Goal: Task Accomplishment & Management: Manage account settings

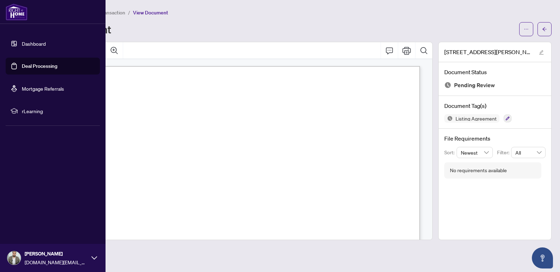
click at [39, 69] on link "Deal Processing" at bounding box center [40, 66] width 36 height 6
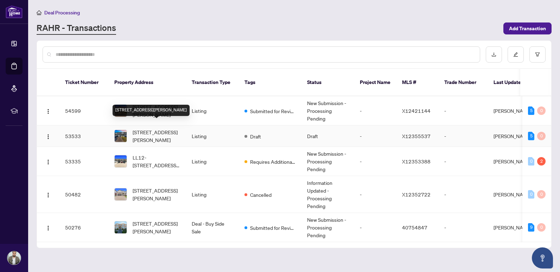
click at [168, 132] on span "[STREET_ADDRESS][PERSON_NAME]" at bounding box center [157, 135] width 48 height 15
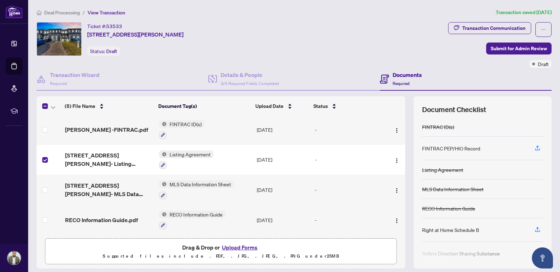
scroll to position [22, 0]
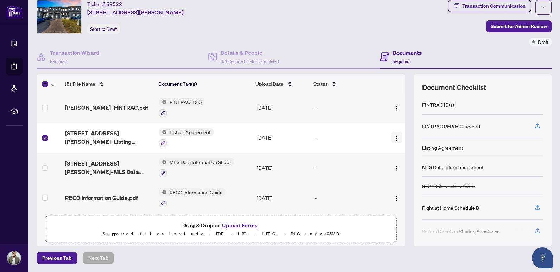
click at [394, 138] on img "button" at bounding box center [397, 139] width 6 height 6
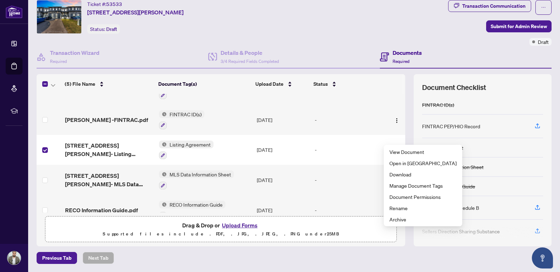
scroll to position [0, 0]
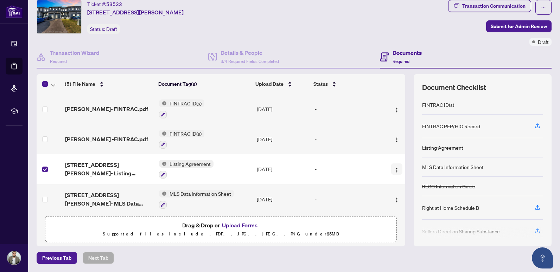
click at [391, 172] on button "button" at bounding box center [396, 169] width 11 height 11
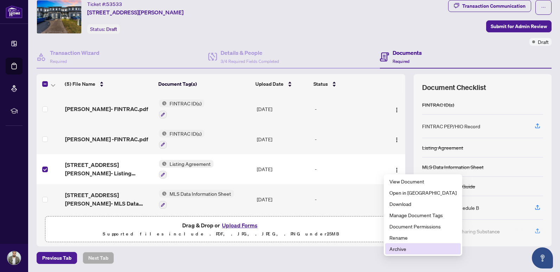
click at [413, 248] on span "Archive" at bounding box center [422, 249] width 67 height 8
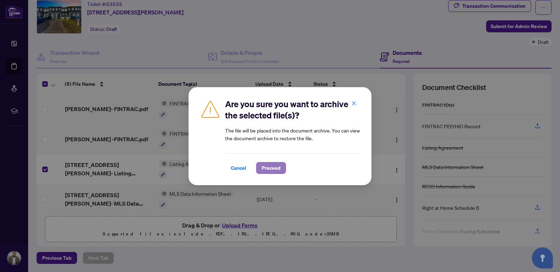
click at [274, 171] on span "Proceed" at bounding box center [271, 167] width 19 height 11
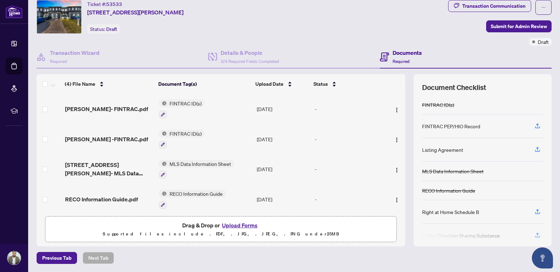
click at [232, 226] on button "Upload Forms" at bounding box center [240, 225] width 40 height 9
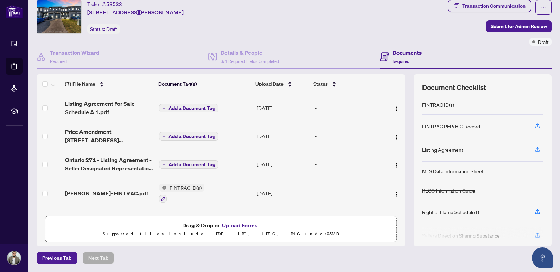
click at [185, 162] on span "Add a Document Tag" at bounding box center [191, 164] width 47 height 5
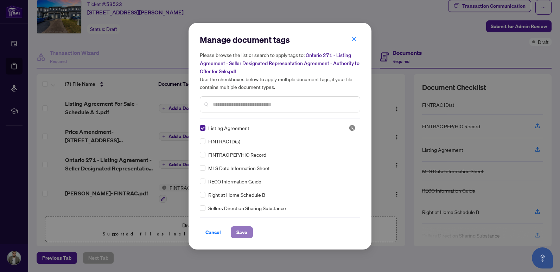
click at [239, 231] on span "Save" at bounding box center [241, 232] width 11 height 11
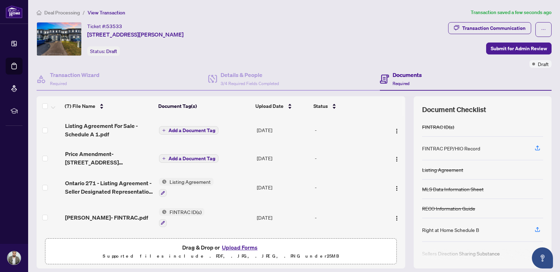
click at [182, 133] on span "Add a Document Tag" at bounding box center [191, 130] width 47 height 5
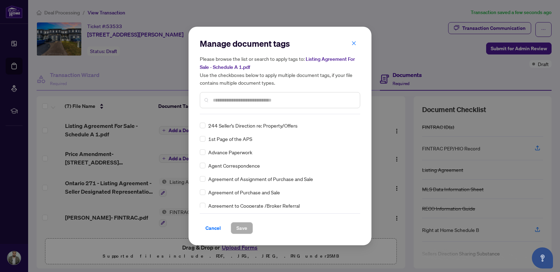
scroll to position [106, 0]
click at [230, 98] on input "text" at bounding box center [283, 100] width 141 height 8
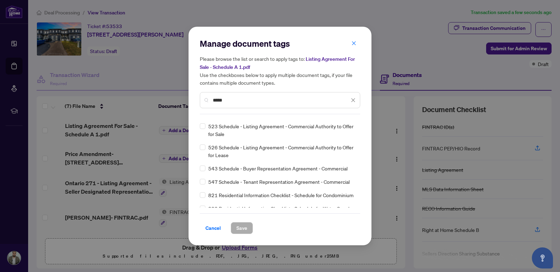
scroll to position [266, 0]
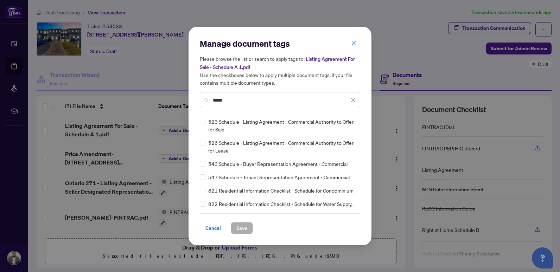
drag, startPoint x: 245, startPoint y: 101, endPoint x: 107, endPoint y: 111, distance: 138.6
click at [111, 111] on div "Manage document tags Please browse the list or search to apply tags to: Listing…" at bounding box center [280, 136] width 560 height 272
type input "***"
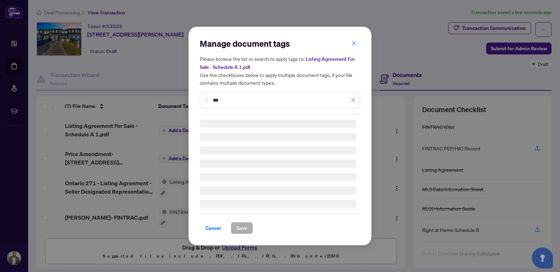
scroll to position [0, 0]
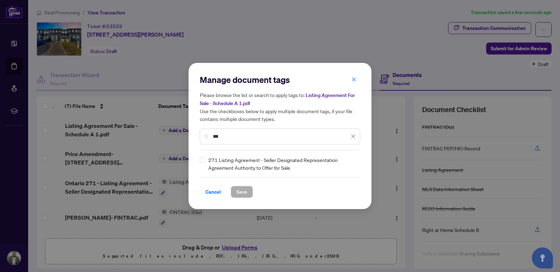
click at [182, 137] on div "Manage document tags Please browse the list or search to apply tags to: Listing…" at bounding box center [280, 136] width 560 height 272
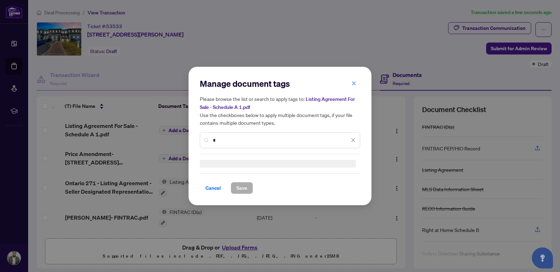
type input "*"
click at [210, 189] on span "Cancel" at bounding box center [212, 188] width 15 height 11
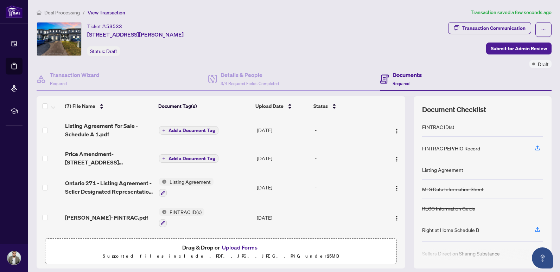
click at [183, 158] on span "Add a Document Tag" at bounding box center [191, 158] width 47 height 5
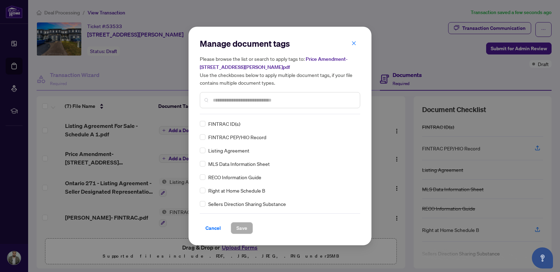
click at [243, 88] on div "Please browse the list or search to apply tags to: Price Amendment- [STREET_ADD…" at bounding box center [280, 81] width 160 height 53
click at [239, 103] on input "text" at bounding box center [283, 100] width 141 height 8
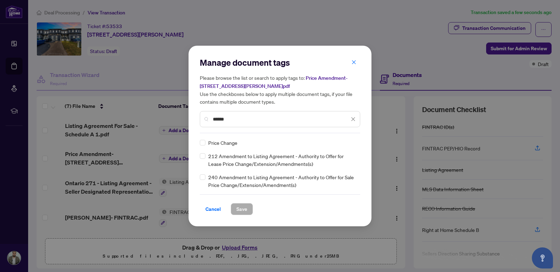
type input "*****"
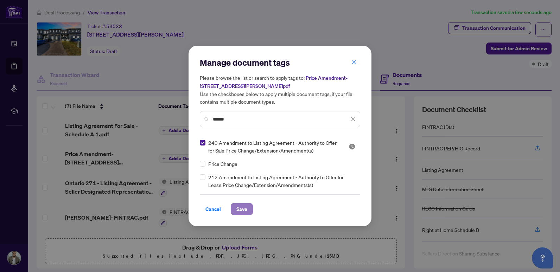
click at [245, 208] on button "Save" at bounding box center [242, 209] width 22 height 12
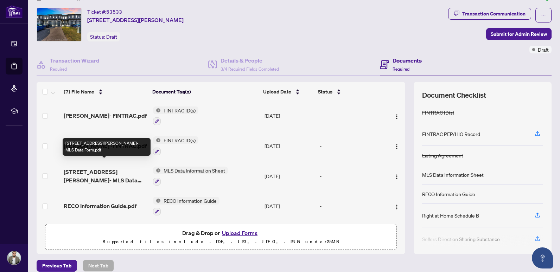
scroll to position [22, 0]
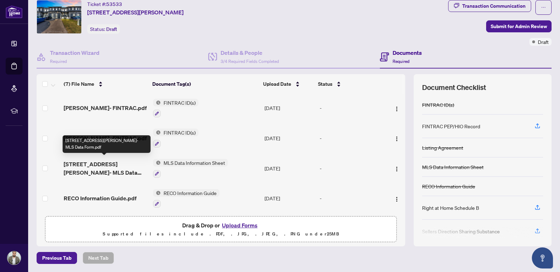
click at [123, 162] on span "[STREET_ADDRESS][PERSON_NAME]- MLS Data Form.pdf" at bounding box center [106, 168] width 84 height 17
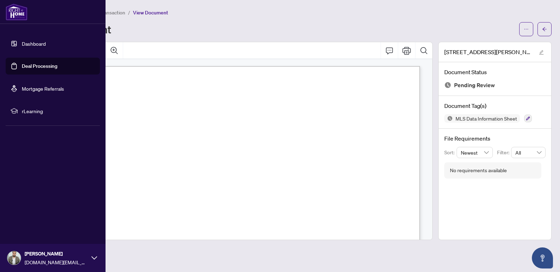
click at [22, 63] on link "Deal Processing" at bounding box center [40, 66] width 36 height 6
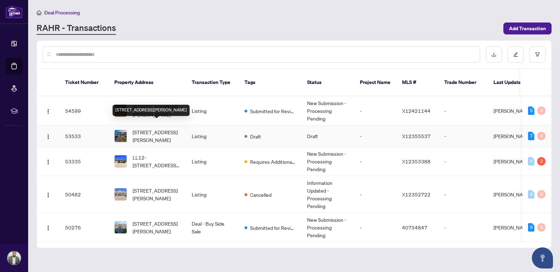
click at [161, 128] on span "[STREET_ADDRESS][PERSON_NAME]" at bounding box center [157, 135] width 48 height 15
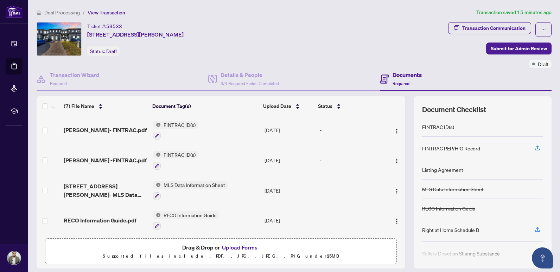
scroll to position [22, 0]
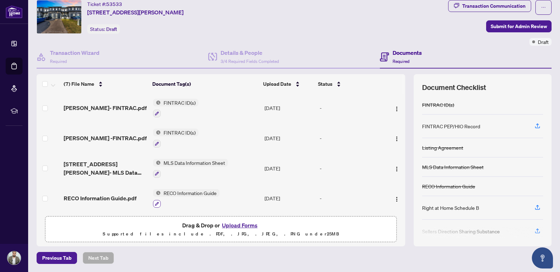
click at [153, 202] on button "button" at bounding box center [157, 204] width 8 height 8
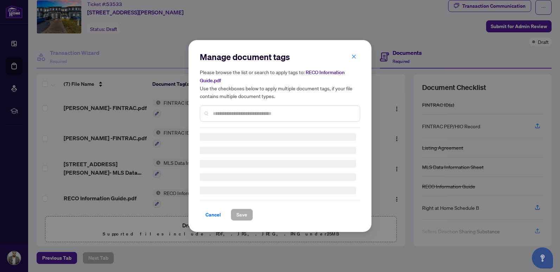
click at [211, 216] on div "Cancel Save" at bounding box center [280, 210] width 160 height 21
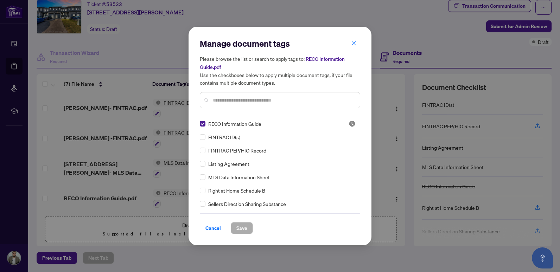
drag, startPoint x: 354, startPoint y: 45, endPoint x: 356, endPoint y: 53, distance: 8.4
click at [353, 44] on icon "close" at bounding box center [353, 43] width 5 height 5
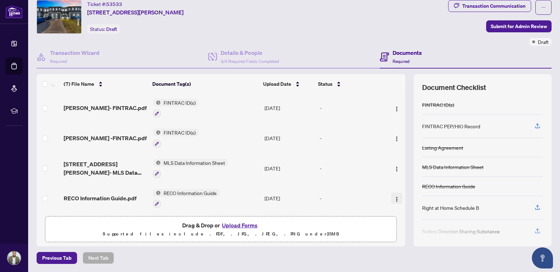
click at [394, 197] on img "button" at bounding box center [397, 200] width 6 height 6
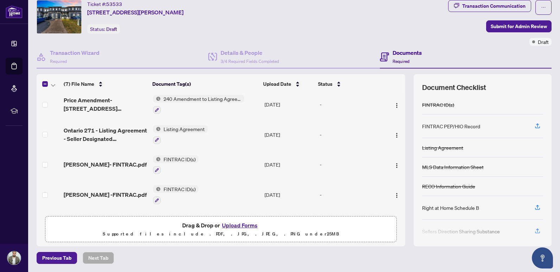
scroll to position [0, 0]
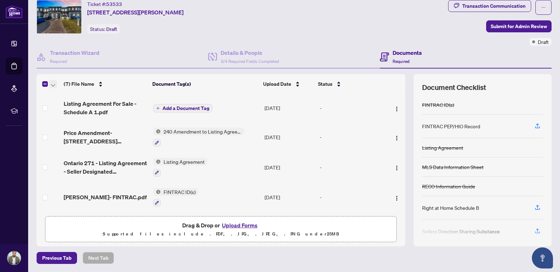
click at [56, 85] on button "button" at bounding box center [53, 84] width 8 height 8
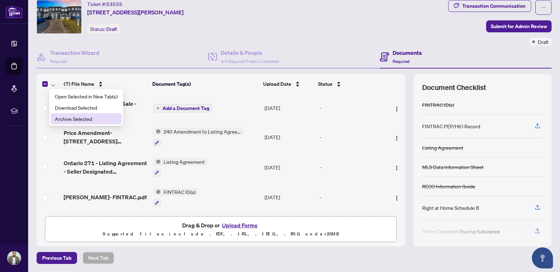
click at [92, 119] on span "Archive Selected" at bounding box center [86, 119] width 63 height 8
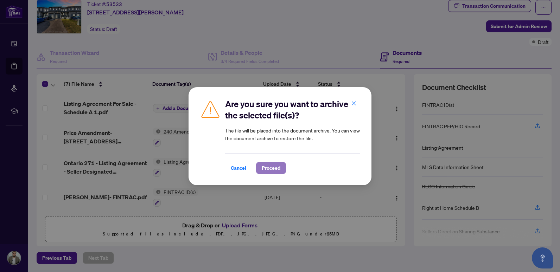
click at [267, 169] on span "Proceed" at bounding box center [271, 167] width 19 height 11
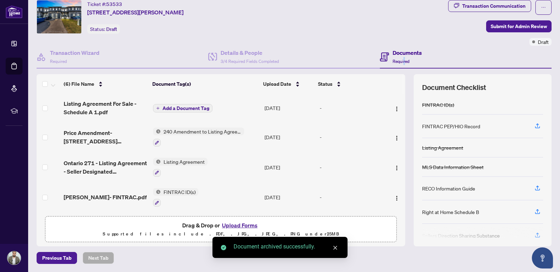
click at [401, 59] on span "Required" at bounding box center [400, 61] width 17 height 5
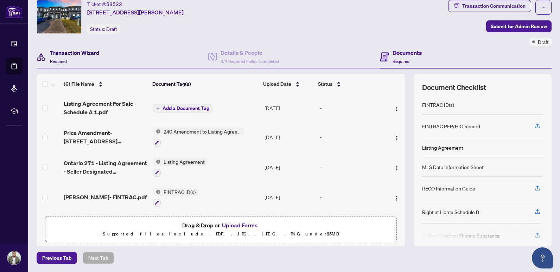
click at [72, 52] on h4 "Transaction Wizard" at bounding box center [75, 53] width 50 height 8
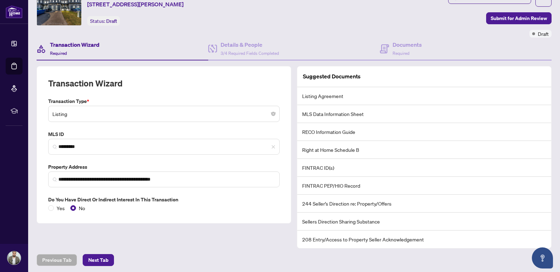
scroll to position [32, 0]
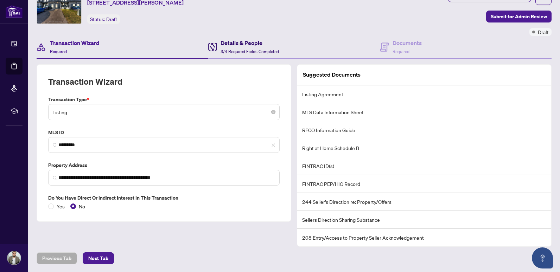
click at [259, 43] on h4 "Details & People" at bounding box center [250, 43] width 58 height 8
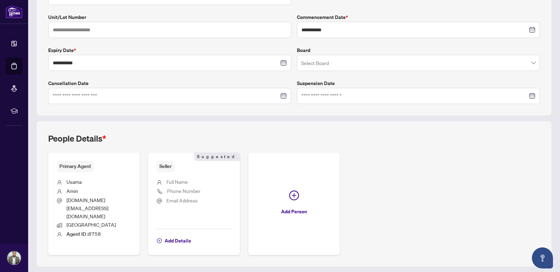
scroll to position [152, 0]
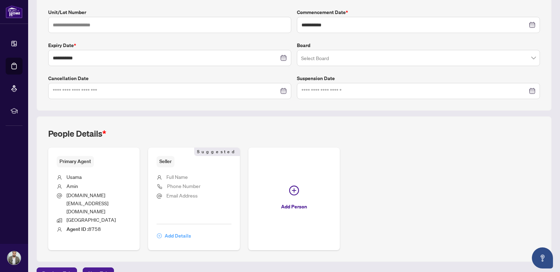
click at [172, 230] on span "Add Details" at bounding box center [178, 235] width 26 height 11
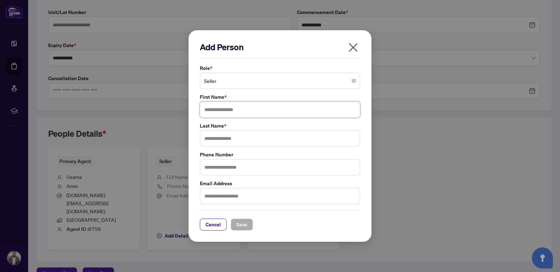
click at [223, 107] on input "text" at bounding box center [280, 110] width 160 height 16
type input "*****"
type input "******"
click at [240, 225] on span "Save" at bounding box center [241, 224] width 11 height 11
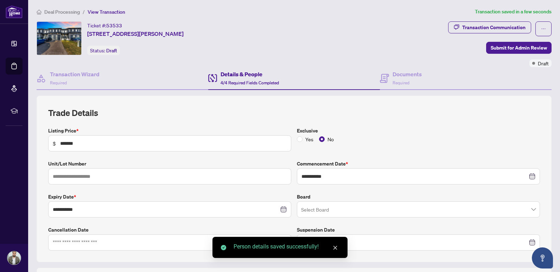
scroll to position [0, 0]
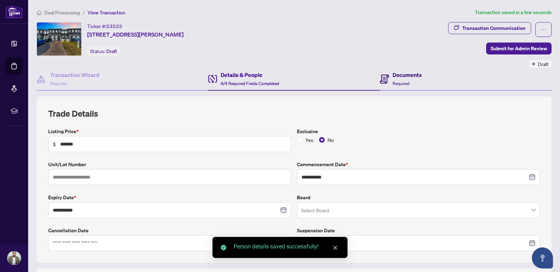
click at [417, 83] on div "Documents Required" at bounding box center [406, 79] width 29 height 17
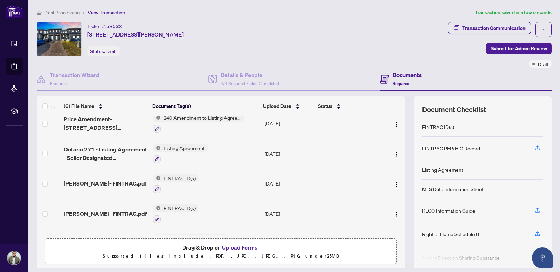
scroll to position [60, 0]
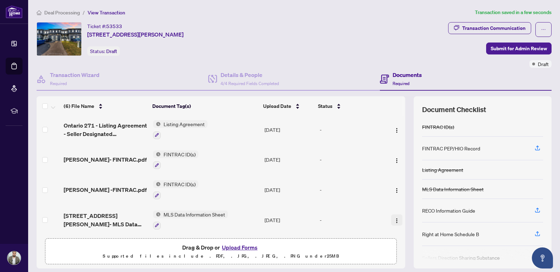
click at [393, 217] on button "button" at bounding box center [396, 220] width 11 height 11
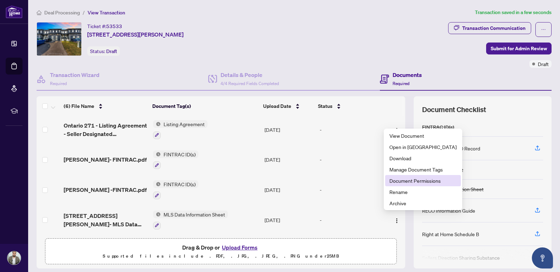
click at [407, 179] on span "Document Permissions" at bounding box center [422, 181] width 67 height 8
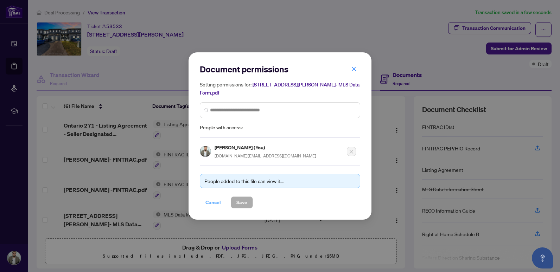
click at [213, 197] on span "Cancel" at bounding box center [212, 202] width 15 height 11
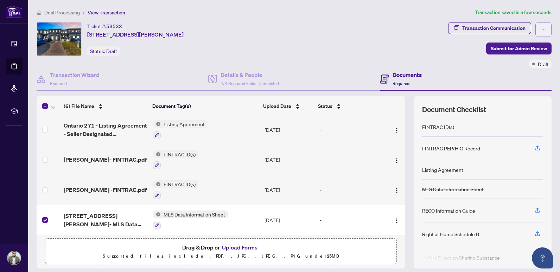
click at [541, 30] on button "button" at bounding box center [543, 29] width 16 height 15
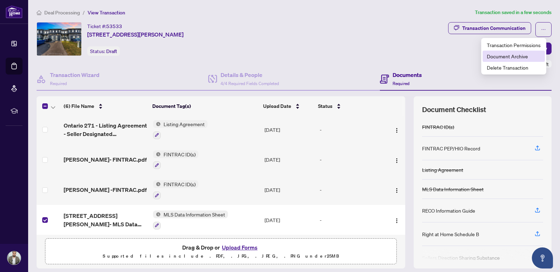
click at [518, 53] on span "Document Archive" at bounding box center [514, 56] width 54 height 8
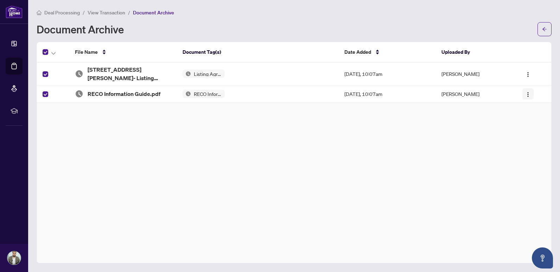
click at [531, 94] on button "button" at bounding box center [527, 93] width 11 height 11
click at [447, 141] on div "File Name Document Tag(s) Date Added Uploaded By [STREET_ADDRESS][PERSON_NAME]-…" at bounding box center [294, 153] width 515 height 222
click at [103, 72] on span "[STREET_ADDRESS][PERSON_NAME]- Listing Agreement.pdf" at bounding box center [130, 73] width 84 height 17
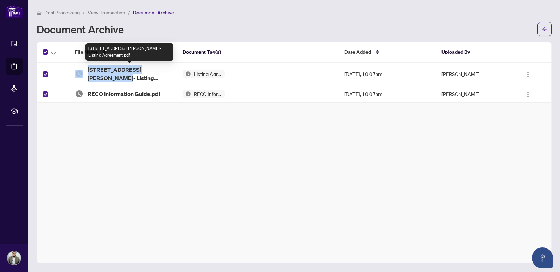
click at [85, 74] on div "[STREET_ADDRESS][PERSON_NAME]- Listing Agreement.pdf" at bounding box center [123, 73] width 96 height 17
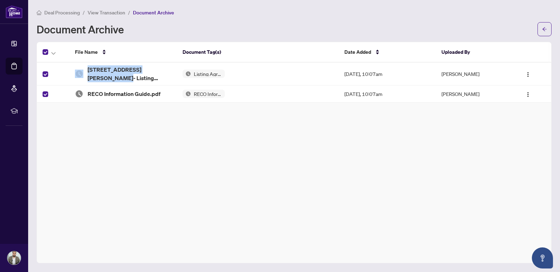
drag, startPoint x: 85, startPoint y: 74, endPoint x: 79, endPoint y: 74, distance: 5.7
click at [79, 74] on img at bounding box center [79, 74] width 8 height 8
click at [77, 89] on td "RECO Information Guide.pdf" at bounding box center [123, 93] width 108 height 17
click at [101, 91] on span "RECO Information Guide.pdf" at bounding box center [124, 94] width 73 height 8
click at [527, 93] on img "button" at bounding box center [528, 95] width 6 height 6
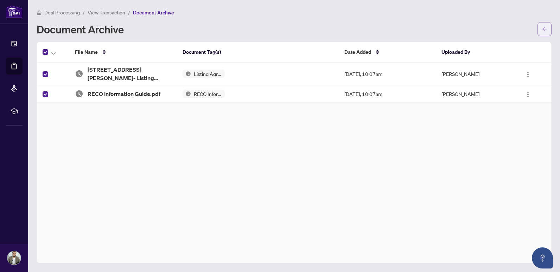
click at [544, 23] on button "button" at bounding box center [544, 29] width 14 height 14
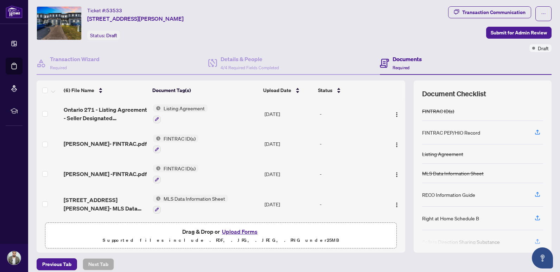
scroll to position [22, 0]
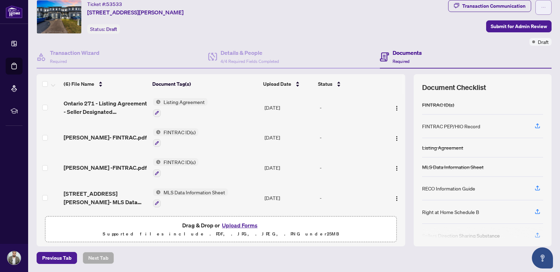
click at [541, 5] on icon "ellipsis" at bounding box center [543, 7] width 5 height 5
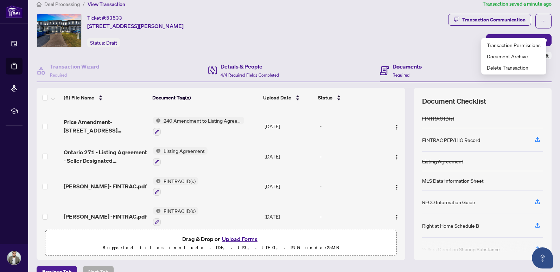
scroll to position [0, 0]
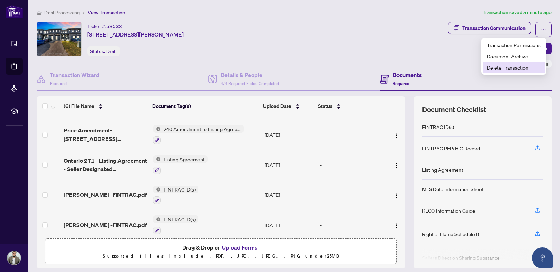
click at [507, 66] on span "Delete Transaction" at bounding box center [514, 68] width 54 height 8
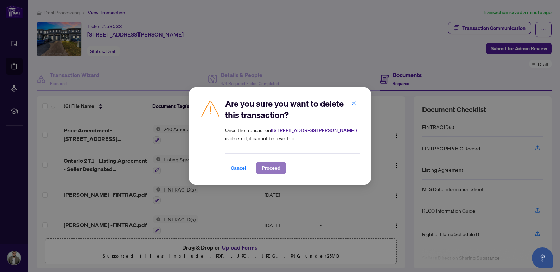
click at [268, 169] on span "Proceed" at bounding box center [271, 167] width 19 height 11
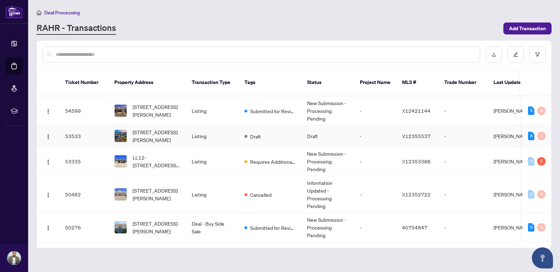
click at [151, 128] on span "[STREET_ADDRESS][PERSON_NAME]" at bounding box center [157, 135] width 48 height 15
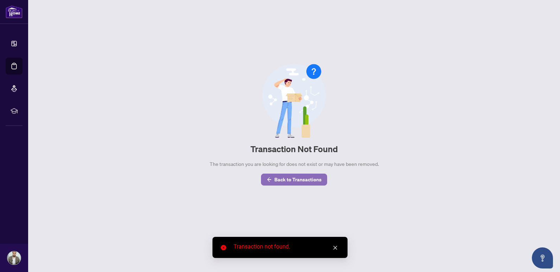
click at [298, 179] on span "Back to Transactions" at bounding box center [297, 179] width 47 height 11
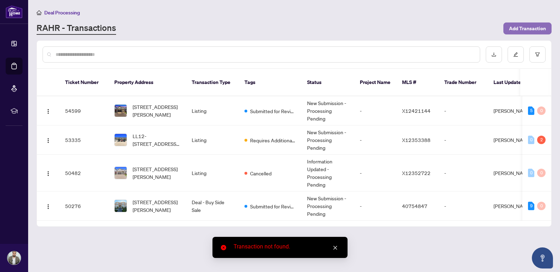
click at [522, 28] on span "Add Transaction" at bounding box center [527, 28] width 37 height 11
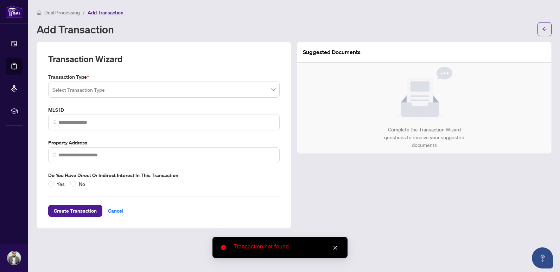
click at [107, 90] on input "search" at bounding box center [160, 90] width 217 height 15
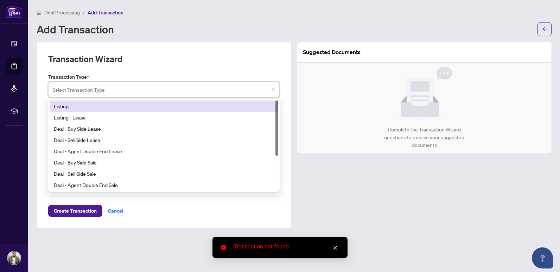
click at [87, 106] on div "Listing" at bounding box center [164, 106] width 220 height 8
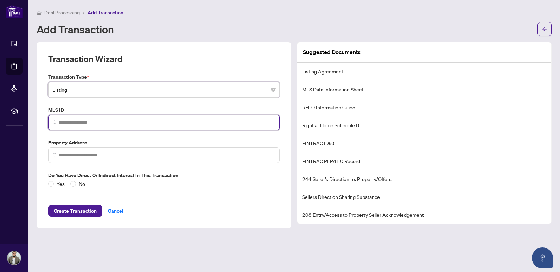
click at [72, 124] on input "search" at bounding box center [166, 122] width 217 height 7
paste input "*********"
type input "*********"
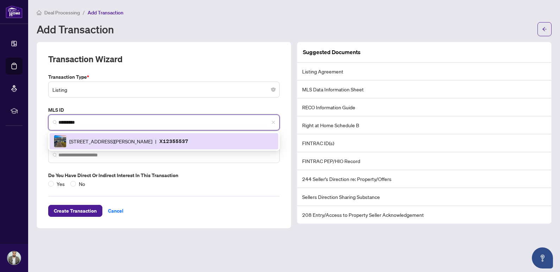
click at [119, 138] on span "[STREET_ADDRESS][PERSON_NAME]" at bounding box center [110, 142] width 83 height 8
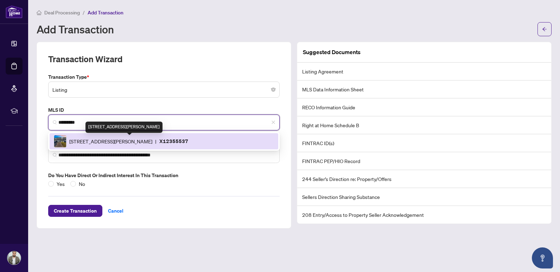
type input "**********"
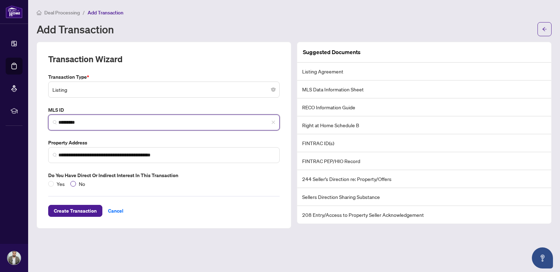
type input "*********"
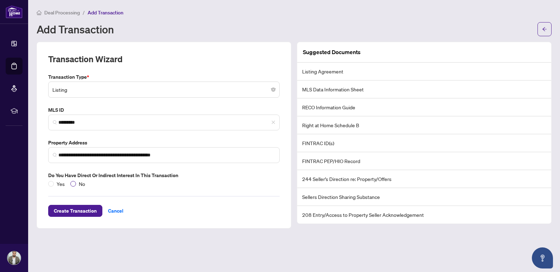
click at [78, 186] on span "No" at bounding box center [82, 184] width 12 height 8
click at [72, 209] on span "Create Transaction" at bounding box center [75, 210] width 43 height 11
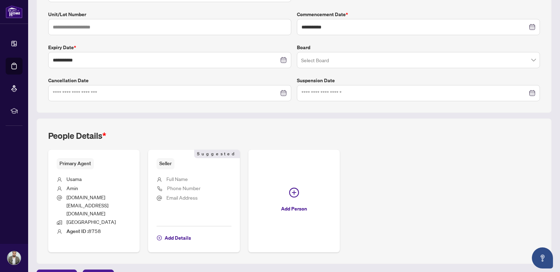
scroll to position [152, 0]
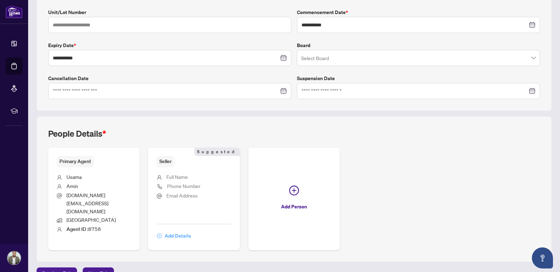
click at [181, 230] on span "Add Details" at bounding box center [178, 235] width 26 height 11
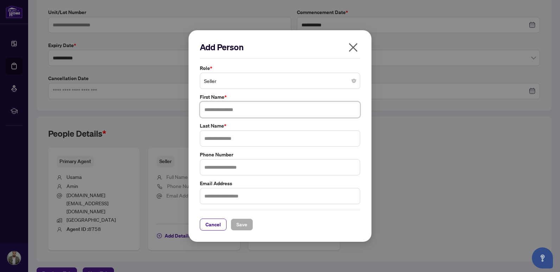
click at [228, 116] on input "text" at bounding box center [280, 110] width 160 height 16
type input "*****"
type input "******"
click at [242, 230] on span "Save" at bounding box center [241, 224] width 11 height 11
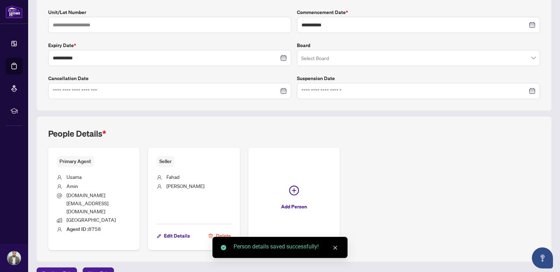
scroll to position [152, 0]
click at [98, 268] on span "Next Tab" at bounding box center [98, 273] width 20 height 11
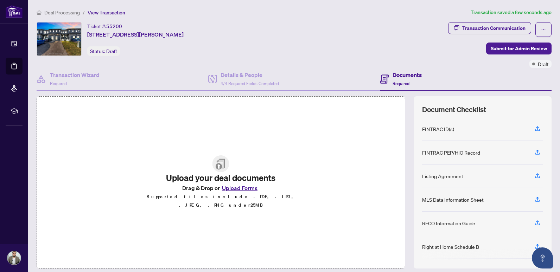
click at [245, 193] on button "Upload Forms" at bounding box center [240, 188] width 40 height 9
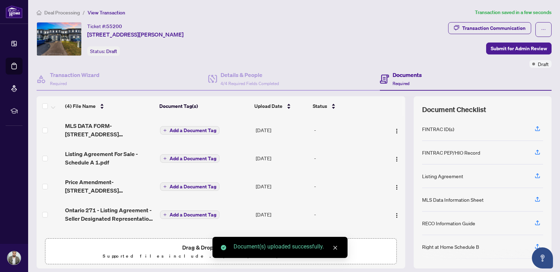
click at [195, 129] on span "Add a Document Tag" at bounding box center [193, 130] width 47 height 5
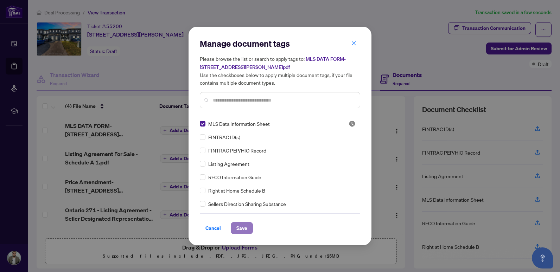
click at [240, 224] on span "Save" at bounding box center [241, 228] width 11 height 11
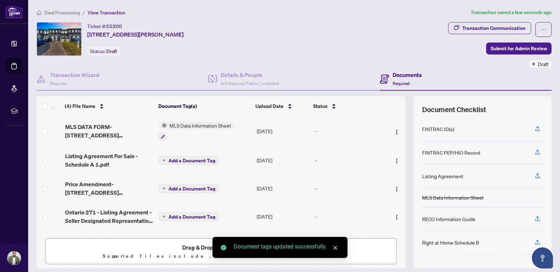
click at [191, 159] on span "Add a Document Tag" at bounding box center [191, 160] width 47 height 5
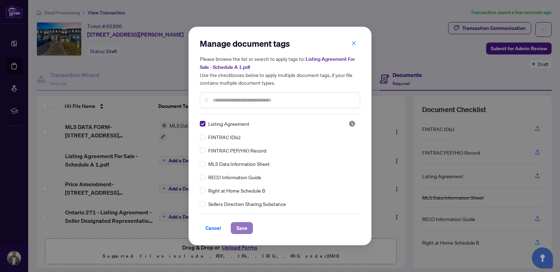
click at [242, 228] on span "Save" at bounding box center [241, 228] width 11 height 11
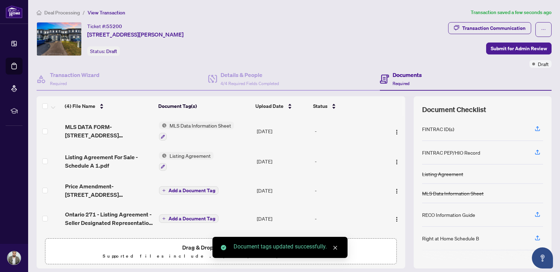
scroll to position [22, 0]
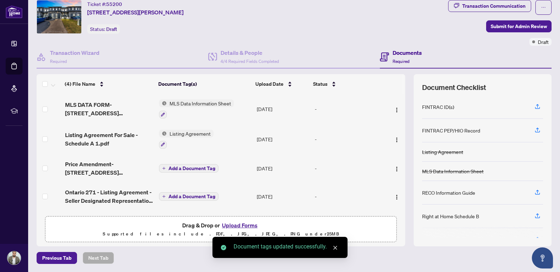
click at [196, 196] on span "Add a Document Tag" at bounding box center [191, 196] width 47 height 5
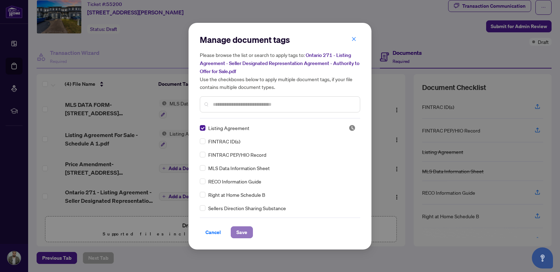
click at [241, 229] on span "Save" at bounding box center [241, 232] width 11 height 11
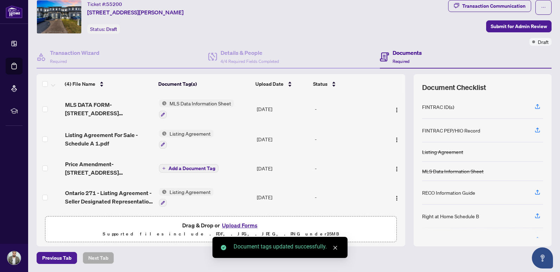
click at [180, 167] on span "Add a Document Tag" at bounding box center [191, 168] width 47 height 5
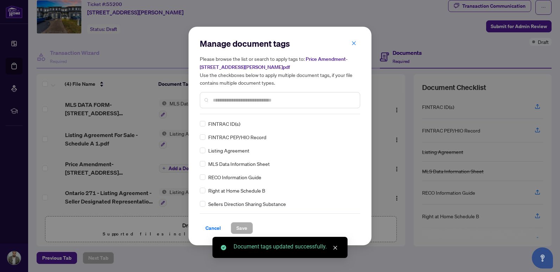
click at [234, 95] on div at bounding box center [280, 100] width 160 height 16
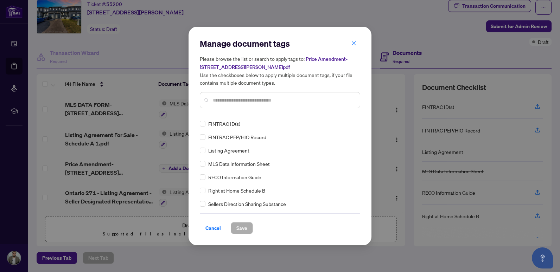
click at [233, 99] on input "text" at bounding box center [283, 100] width 141 height 8
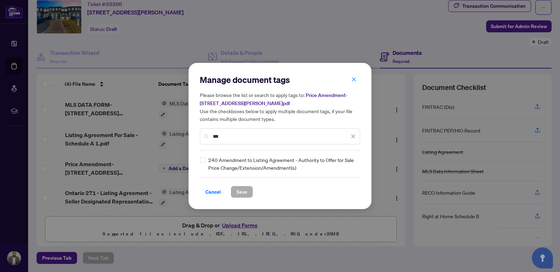
type input "***"
click at [237, 191] on span "Save" at bounding box center [241, 191] width 11 height 11
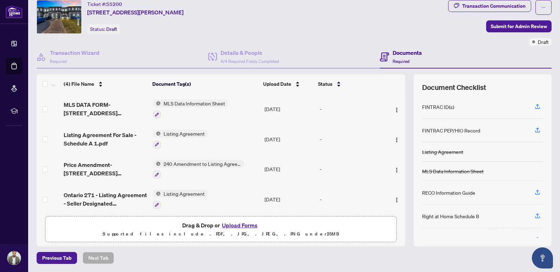
click at [230, 225] on button "Upload Forms" at bounding box center [240, 225] width 40 height 9
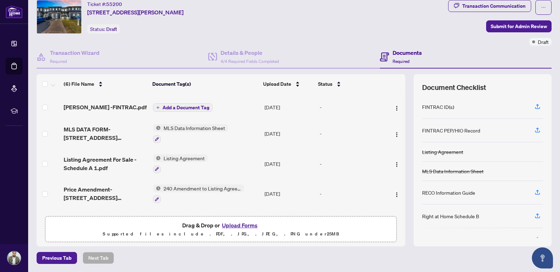
scroll to position [0, 0]
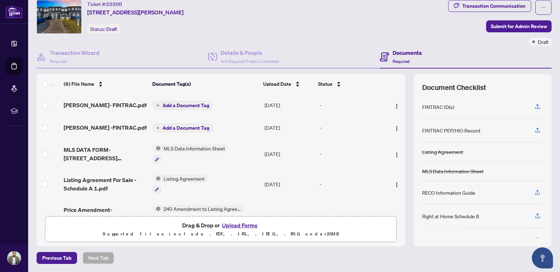
click at [178, 107] on span "Add a Document Tag" at bounding box center [185, 105] width 47 height 5
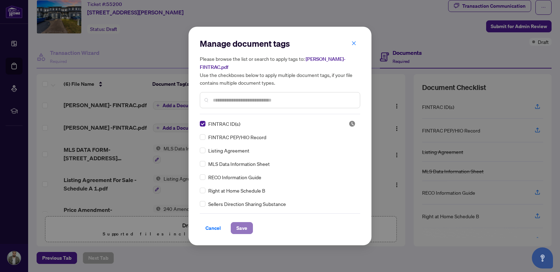
click at [242, 225] on span "Save" at bounding box center [241, 228] width 11 height 11
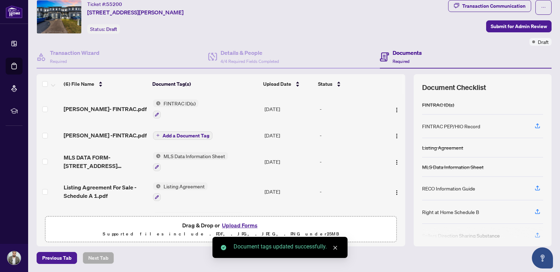
click at [180, 134] on span "Add a Document Tag" at bounding box center [185, 135] width 47 height 5
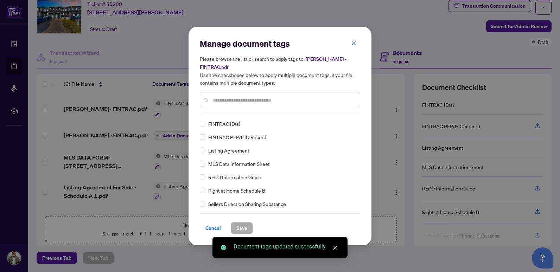
click at [204, 128] on div "FINTRAC ID(s) FINTRAC PEP/HIO Record Listing Agreement MLS Data Information She…" at bounding box center [280, 164] width 160 height 88
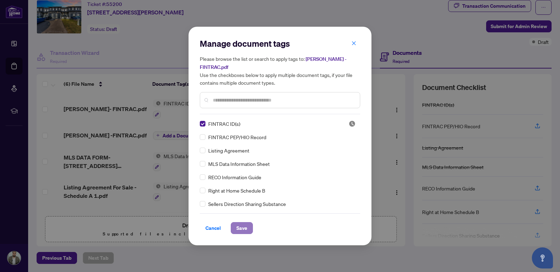
click at [239, 227] on span "Save" at bounding box center [241, 228] width 11 height 11
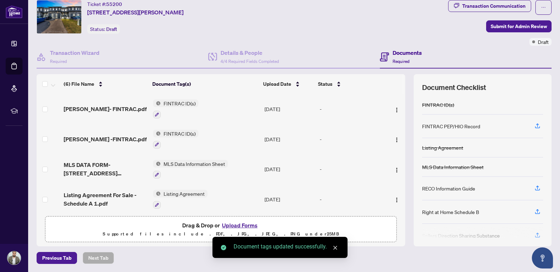
click at [238, 223] on button "Upload Forms" at bounding box center [240, 225] width 40 height 9
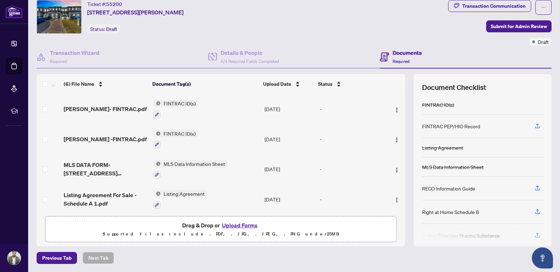
click at [234, 225] on button "Upload Forms" at bounding box center [240, 225] width 40 height 9
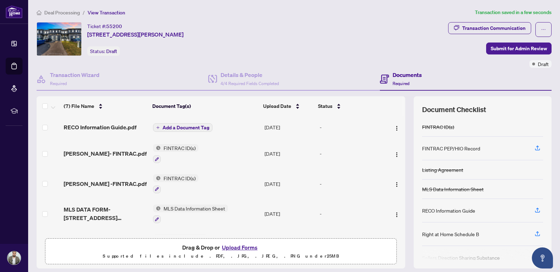
click at [114, 125] on span "RECO Information Guide.pdf" at bounding box center [100, 127] width 73 height 8
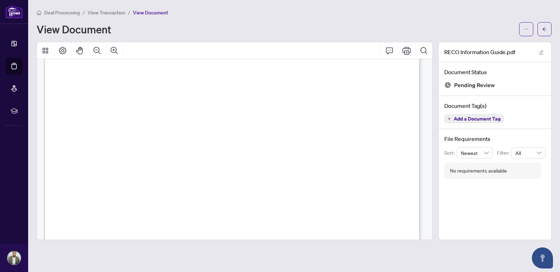
scroll to position [6025, 0]
click at [547, 28] on button "button" at bounding box center [544, 29] width 14 height 14
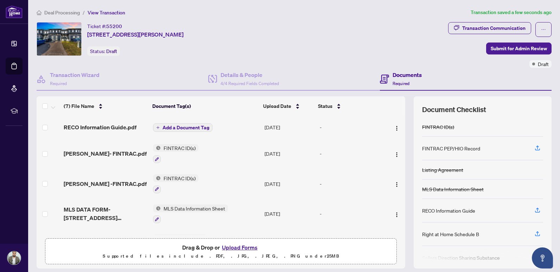
click at [182, 125] on span "Add a Document Tag" at bounding box center [185, 127] width 47 height 5
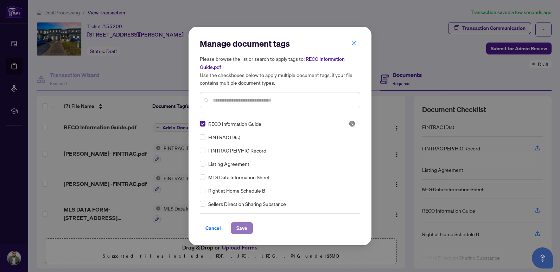
click at [243, 228] on span "Save" at bounding box center [241, 228] width 11 height 11
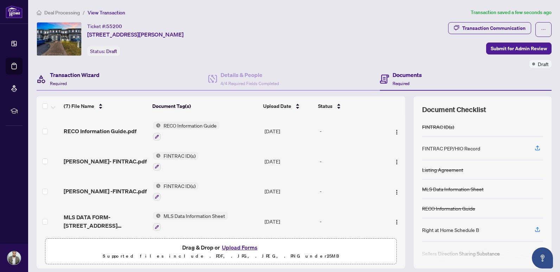
click at [74, 82] on div "Transaction Wizard Required" at bounding box center [75, 79] width 50 height 17
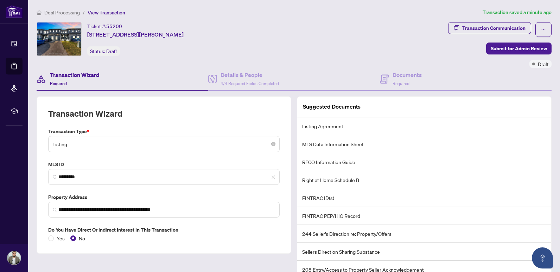
click at [105, 12] on span "View Transaction" at bounding box center [107, 12] width 38 height 6
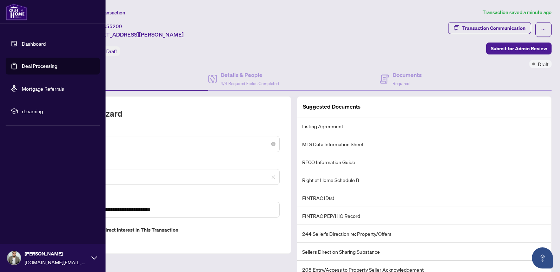
click at [22, 66] on link "Deal Processing" at bounding box center [40, 66] width 36 height 6
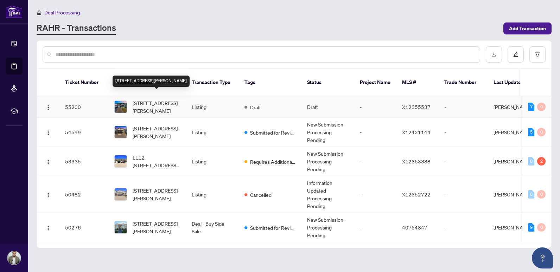
click at [153, 99] on span "[STREET_ADDRESS][PERSON_NAME]" at bounding box center [157, 106] width 48 height 15
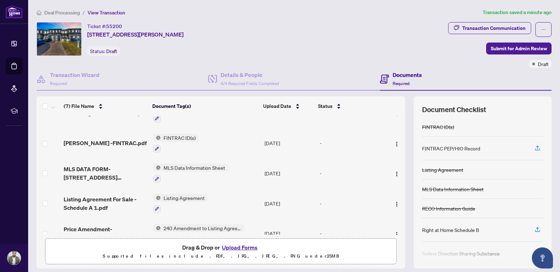
scroll to position [91, 0]
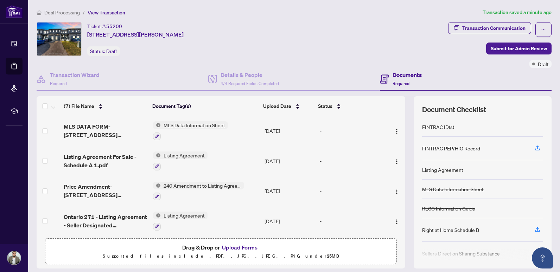
click at [237, 245] on button "Upload Forms" at bounding box center [240, 247] width 40 height 9
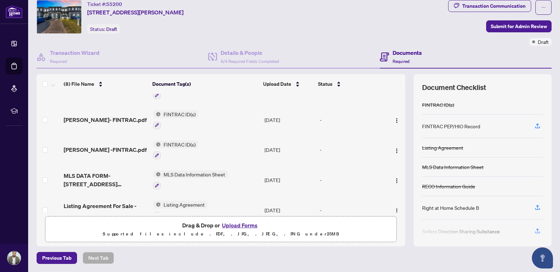
scroll to position [0, 0]
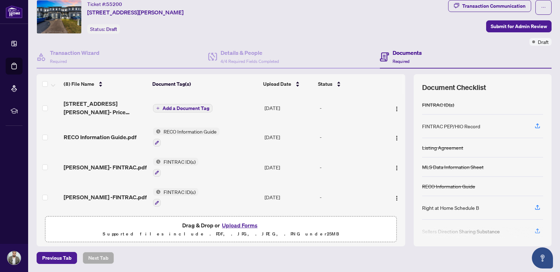
click at [176, 108] on span "Add a Document Tag" at bounding box center [185, 108] width 47 height 5
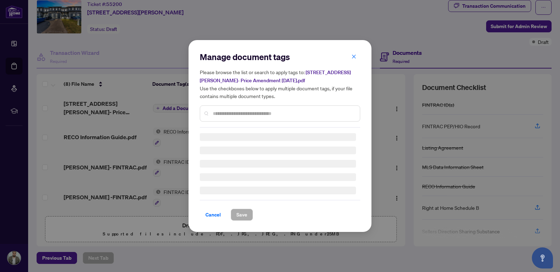
click at [246, 116] on input "text" at bounding box center [283, 114] width 141 height 8
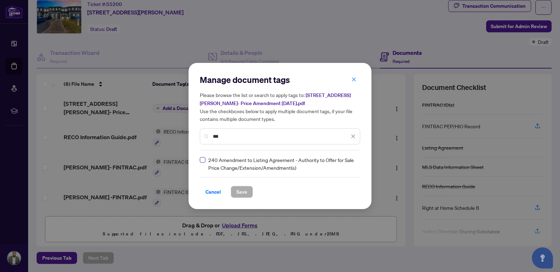
type input "***"
click at [239, 196] on span "Save" at bounding box center [241, 191] width 11 height 11
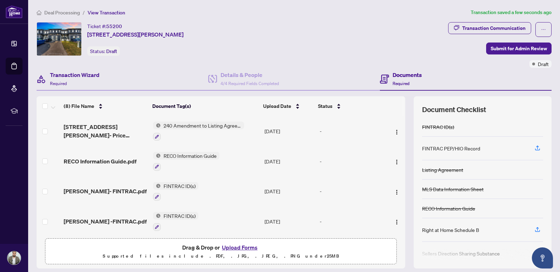
click at [100, 80] on div "Transaction Wizard Required" at bounding box center [123, 79] width 172 height 23
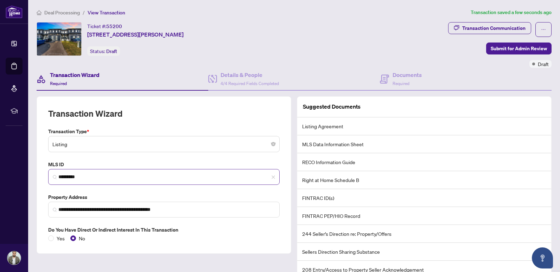
click at [72, 180] on span "*********" at bounding box center [163, 177] width 231 height 16
click at [75, 176] on input "*********" at bounding box center [166, 176] width 217 height 7
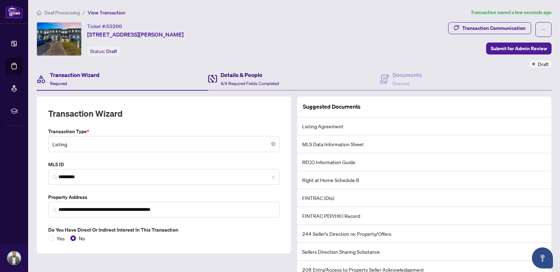
click at [243, 78] on h4 "Details & People" at bounding box center [250, 75] width 58 height 8
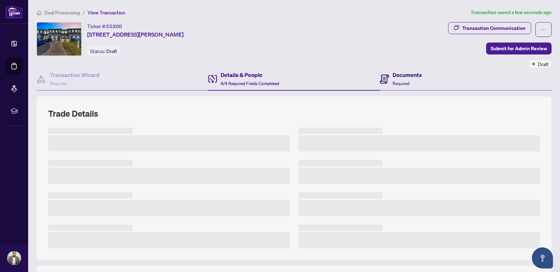
click at [402, 85] on span "Required" at bounding box center [400, 83] width 17 height 5
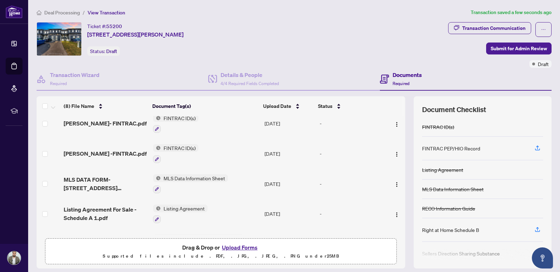
scroll to position [70, 0]
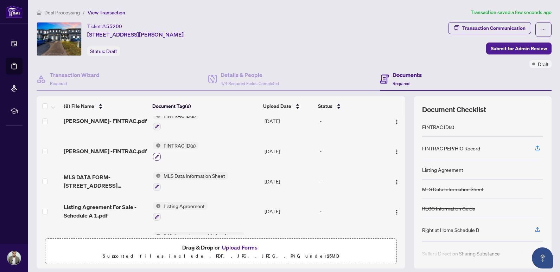
click at [155, 155] on icon "button" at bounding box center [157, 157] width 4 height 4
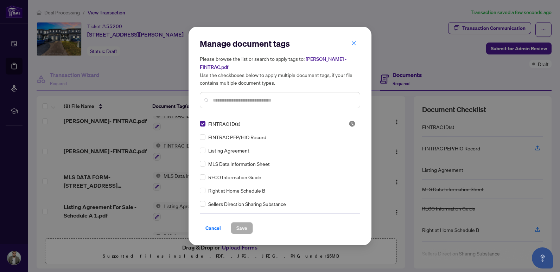
click at [133, 153] on div "Manage document tags Please browse the list or search to apply tags to: [PERSON…" at bounding box center [280, 136] width 560 height 272
drag, startPoint x: 219, startPoint y: 228, endPoint x: 190, endPoint y: 203, distance: 38.4
click at [218, 228] on span "Cancel" at bounding box center [212, 228] width 15 height 11
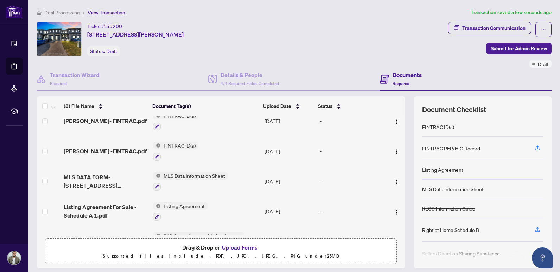
click at [89, 152] on span "[PERSON_NAME] -FINTRAC.pdf" at bounding box center [105, 151] width 83 height 8
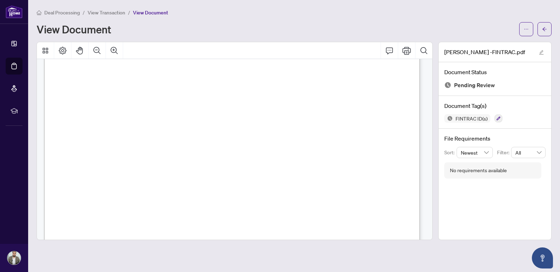
scroll to position [598, 0]
click at [548, 33] on button "button" at bounding box center [544, 29] width 14 height 14
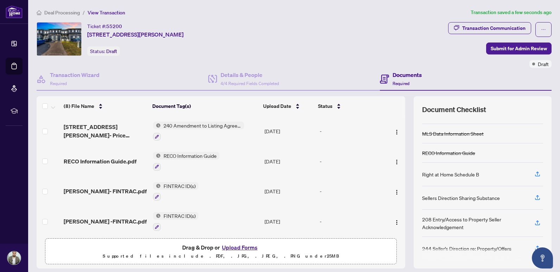
scroll to position [58, 0]
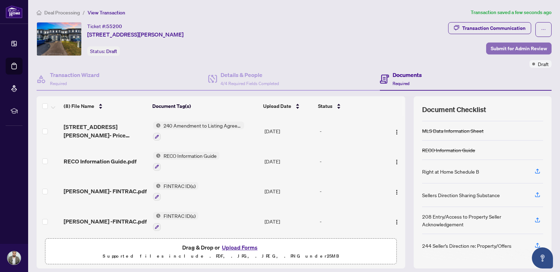
click at [500, 47] on span "Submit for Admin Review" at bounding box center [519, 48] width 56 height 11
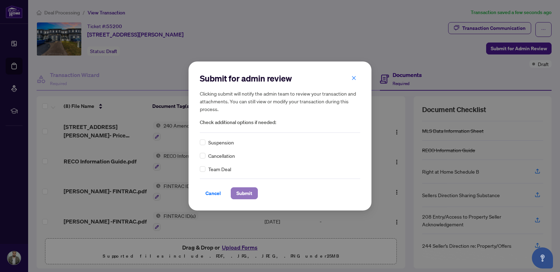
click at [242, 193] on span "Submit" at bounding box center [244, 193] width 16 height 11
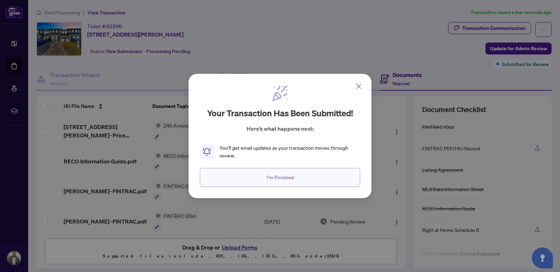
click at [259, 175] on button "I'm Finished" at bounding box center [280, 177] width 160 height 19
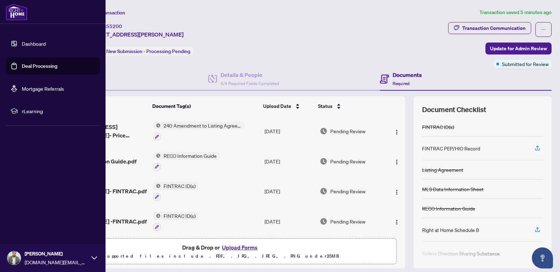
click at [44, 69] on link "Deal Processing" at bounding box center [40, 66] width 36 height 6
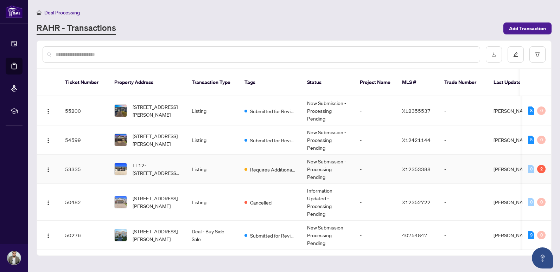
click at [201, 165] on td "Listing" at bounding box center [212, 169] width 53 height 29
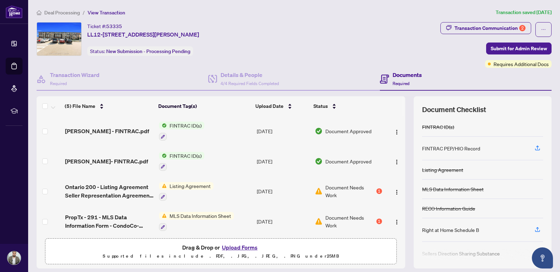
click at [370, 194] on div "Document Needs Work 1" at bounding box center [348, 191] width 67 height 15
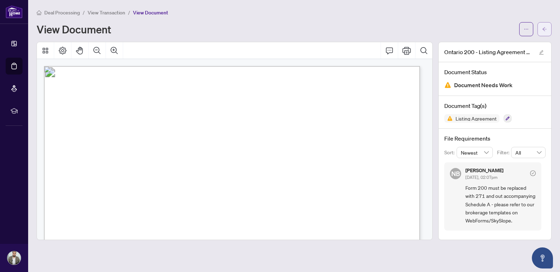
click at [549, 32] on button "button" at bounding box center [544, 29] width 14 height 14
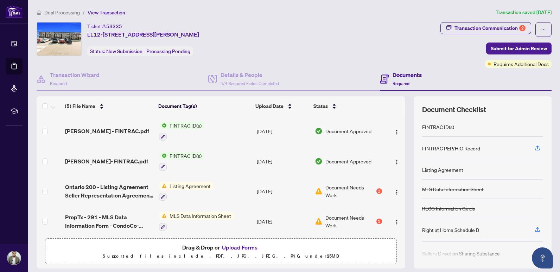
scroll to position [32, 0]
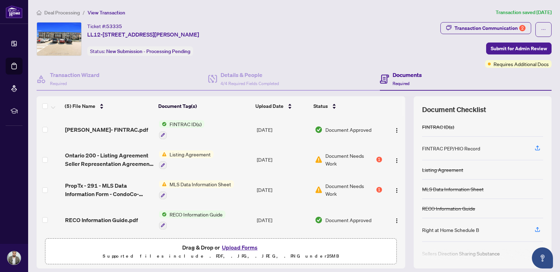
click at [267, 55] on div "Ticket #: 53335 LL12-[STREET_ADDRESS][PERSON_NAME] Status: New Submission - Pro…" at bounding box center [237, 39] width 401 height 34
click at [376, 187] on div "1" at bounding box center [379, 190] width 6 height 6
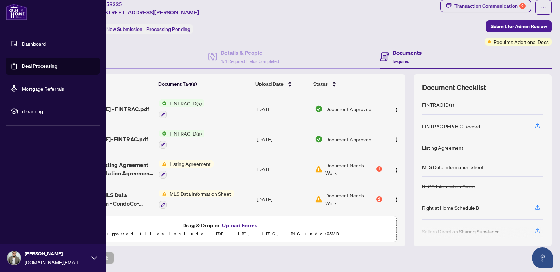
click at [22, 66] on link "Deal Processing" at bounding box center [40, 66] width 36 height 6
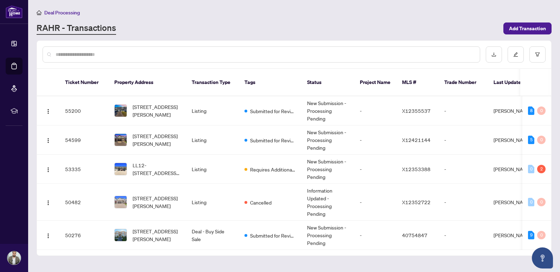
click at [231, 18] on div "Deal Processing [PERSON_NAME] - Transactions Add Transaction" at bounding box center [294, 21] width 515 height 26
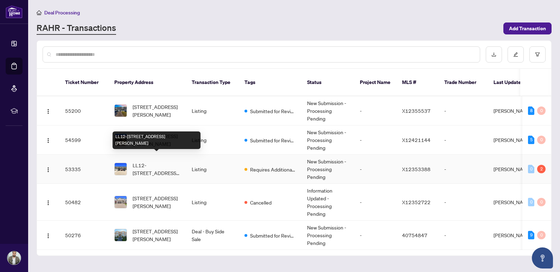
click at [137, 161] on span "LL12-[STREET_ADDRESS][PERSON_NAME]" at bounding box center [157, 168] width 48 height 15
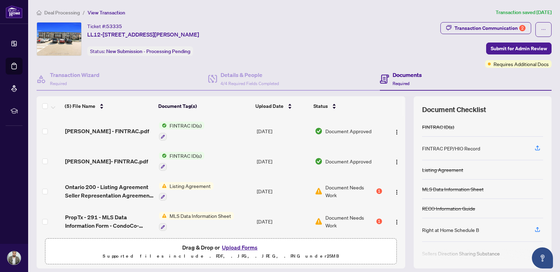
click at [376, 220] on div "1" at bounding box center [379, 222] width 6 height 6
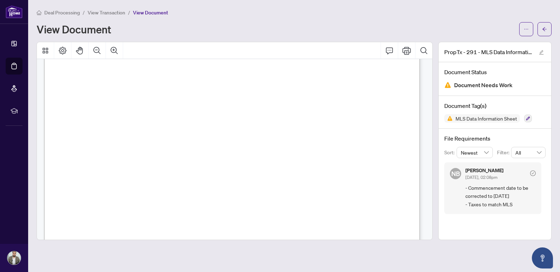
scroll to position [176, 0]
